Goal: Find specific page/section: Find specific page/section

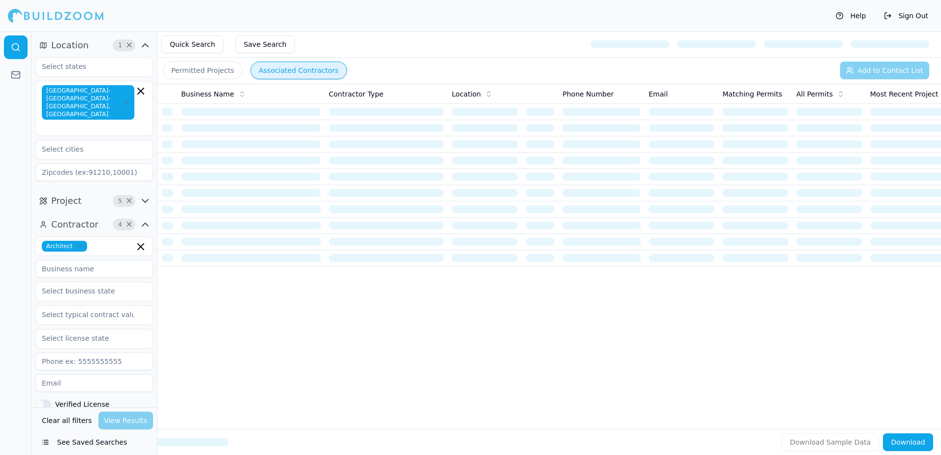
click at [195, 42] on button "Quick Search" at bounding box center [192, 44] width 62 height 18
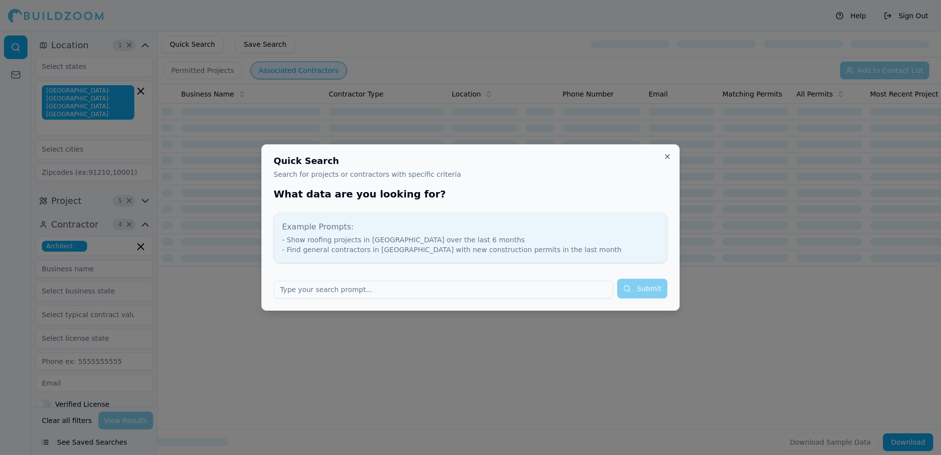
click at [322, 292] on input "text" at bounding box center [444, 290] width 340 height 18
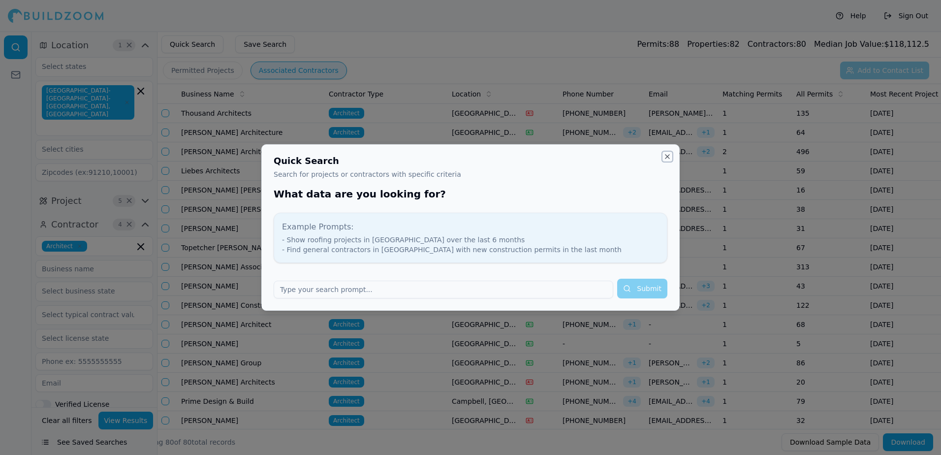
click at [666, 155] on button "Close" at bounding box center [668, 157] width 8 height 8
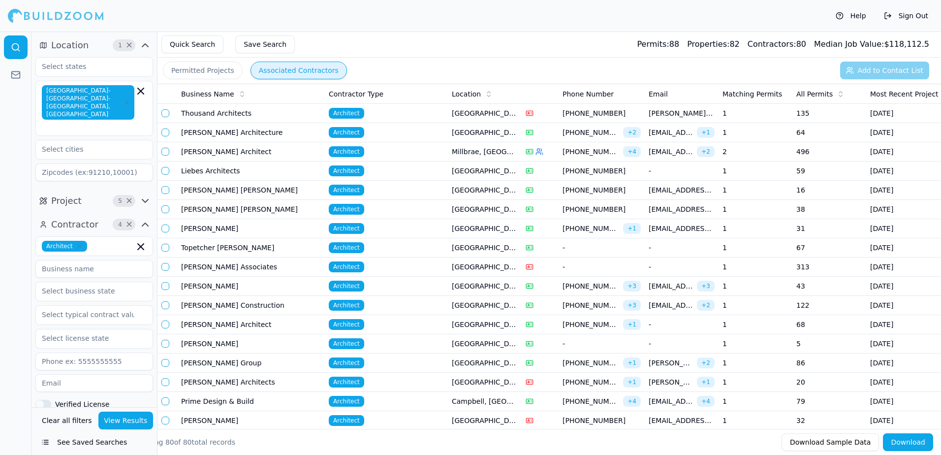
click at [207, 69] on button "Permitted Projects" at bounding box center [203, 71] width 80 height 18
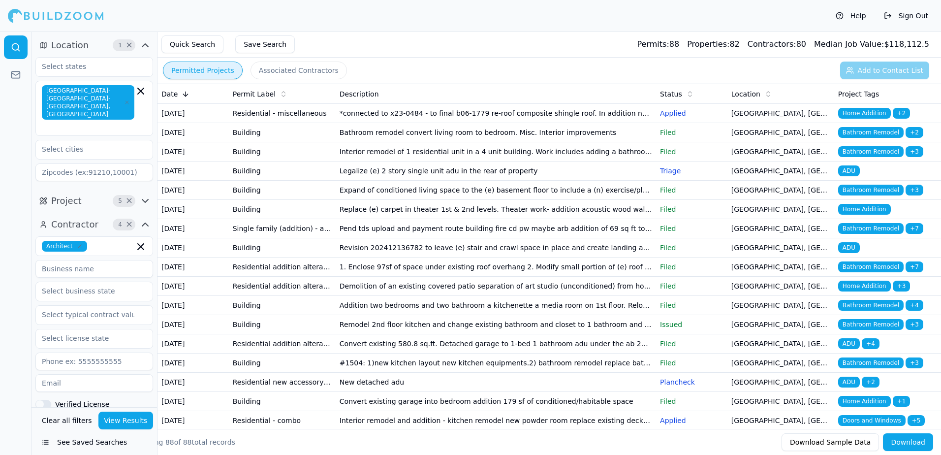
click at [209, 66] on button "Permitted Projects" at bounding box center [203, 71] width 80 height 18
